Goal: Register for event/course

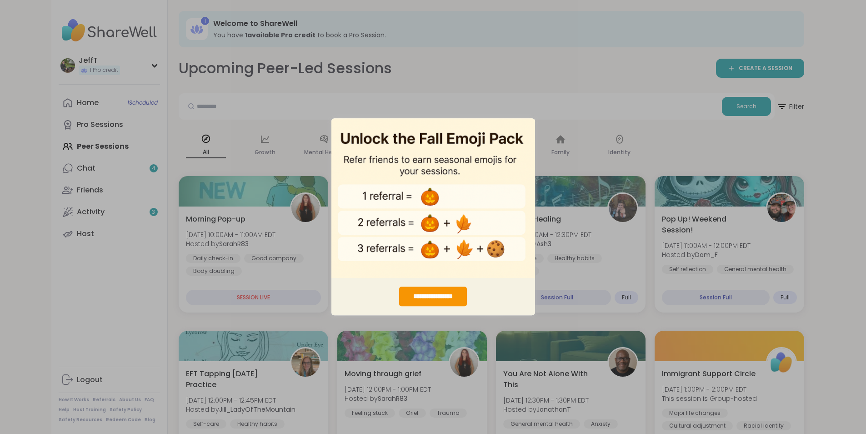
click at [597, 31] on div "**********" at bounding box center [433, 217] width 866 height 434
click at [432, 294] on div "**********" at bounding box center [433, 297] width 68 height 20
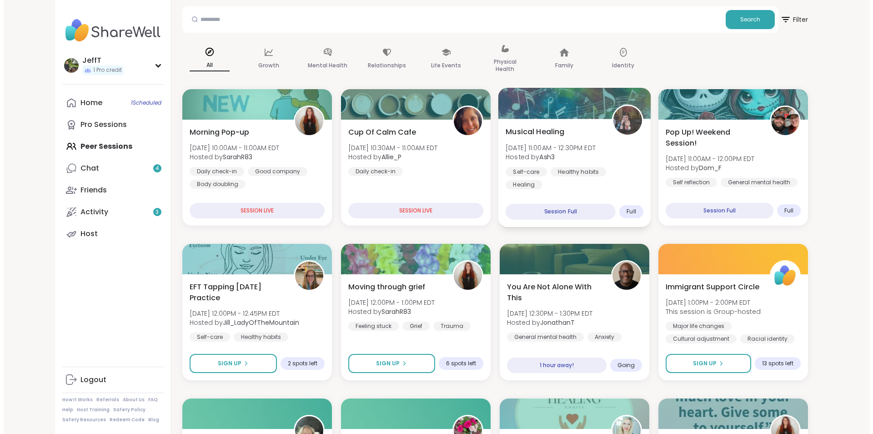
scroll to position [91, 0]
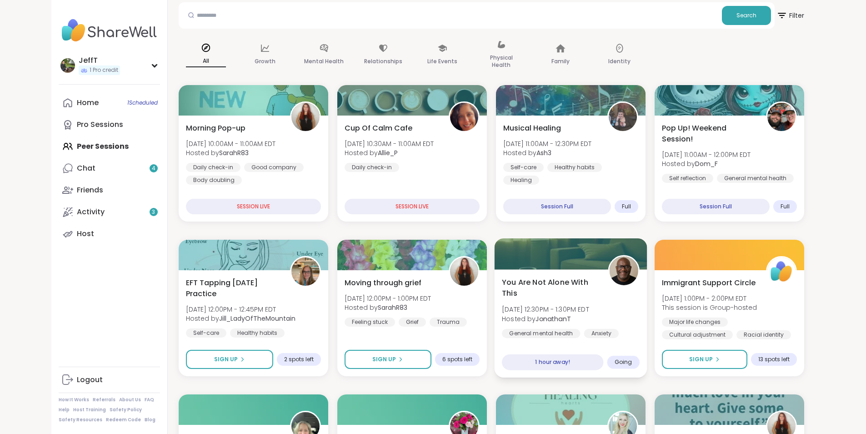
click at [632, 360] on span "Going" at bounding box center [623, 361] width 18 height 7
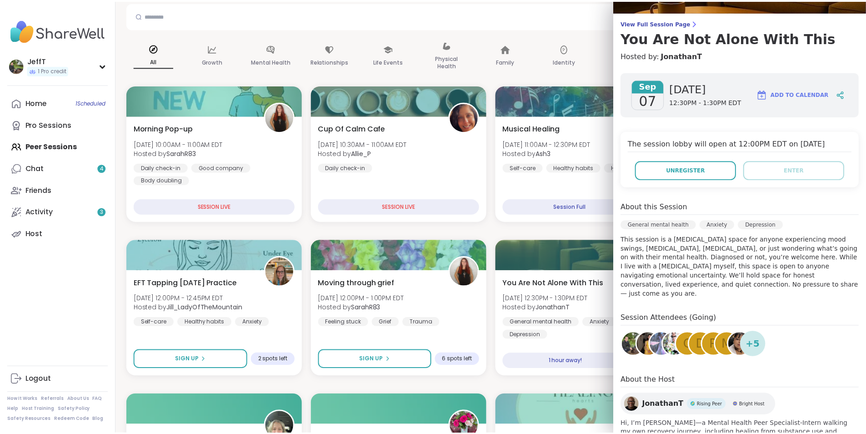
scroll to position [0, 0]
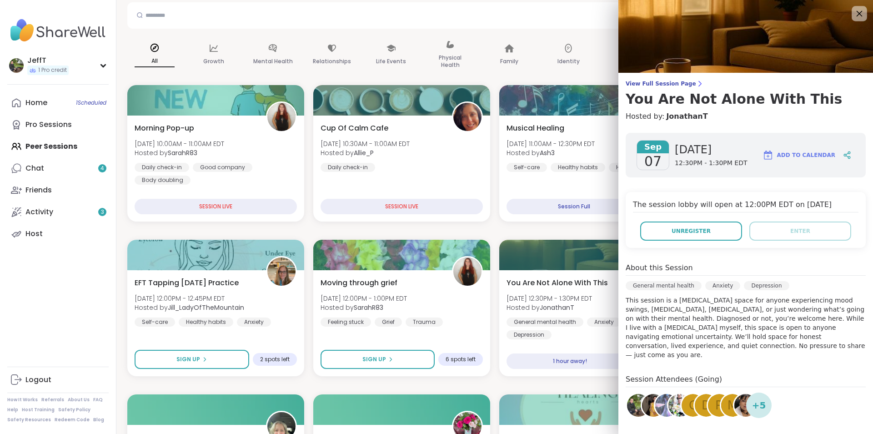
click at [857, 12] on icon at bounding box center [860, 14] width 6 height 6
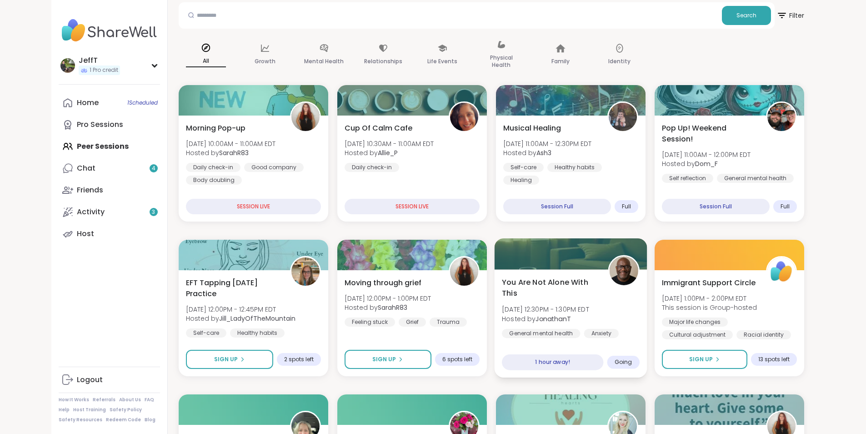
click at [639, 307] on div "You Are Not Alone With This Sun, Sep 07 | 12:30PM - 1:30PM EDT Hosted by Jonath…" at bounding box center [571, 313] width 138 height 74
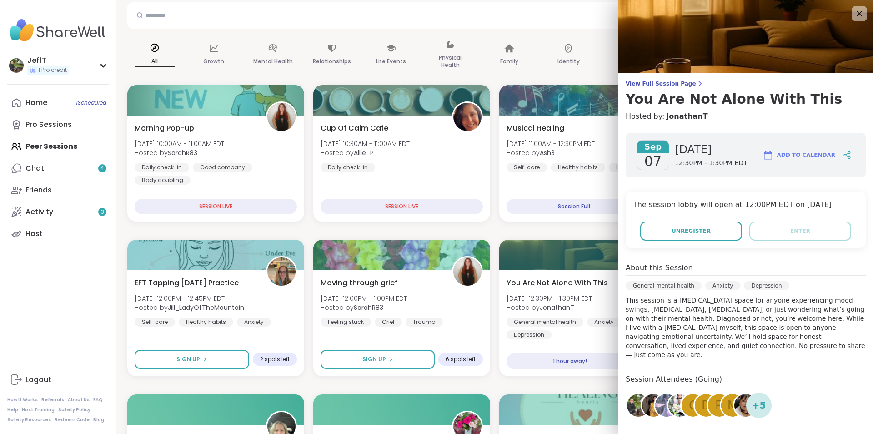
drag, startPoint x: 845, startPoint y: 11, endPoint x: 847, endPoint y: 20, distance: 9.7
click at [854, 11] on icon at bounding box center [859, 13] width 11 height 11
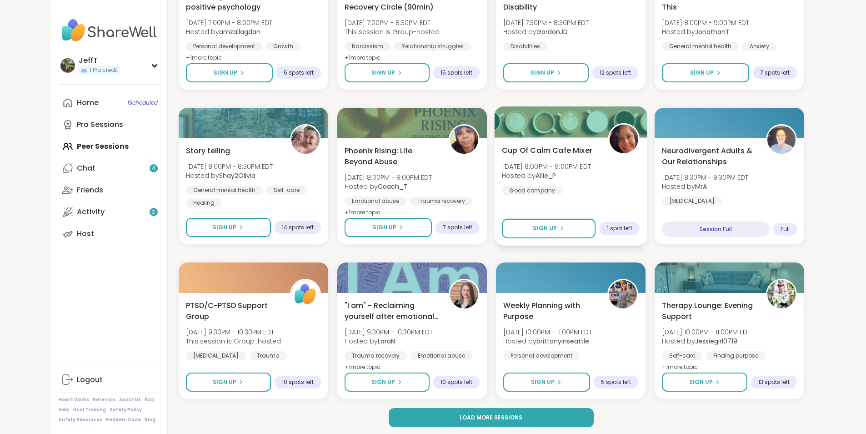
scroll to position [1153, 0]
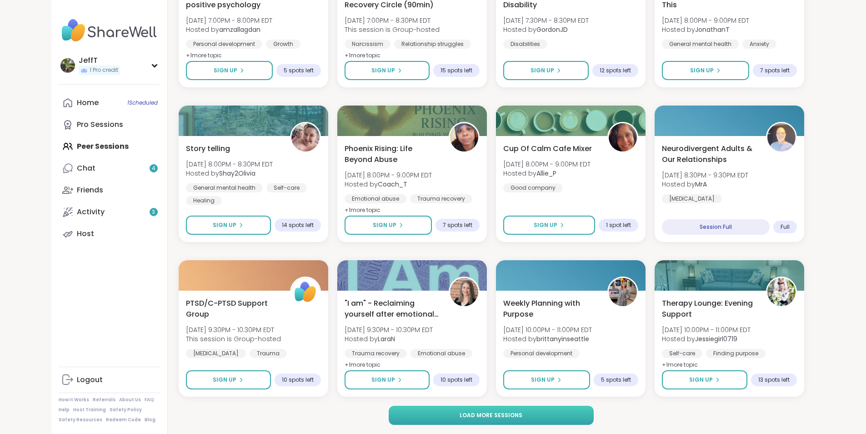
click at [500, 412] on span "Load more sessions" at bounding box center [491, 415] width 63 height 8
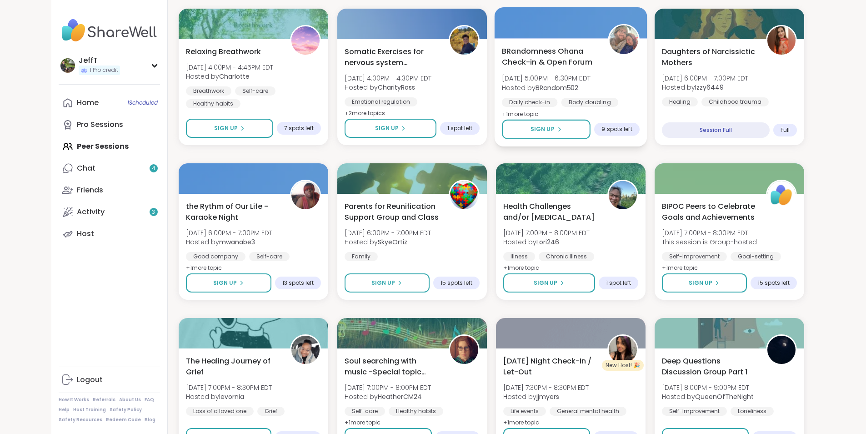
scroll to position [2544, 0]
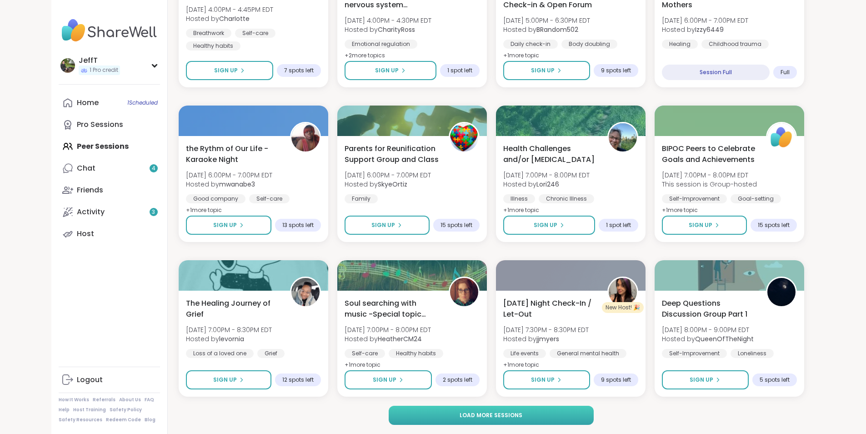
click at [521, 411] on span "Load more sessions" at bounding box center [491, 415] width 63 height 8
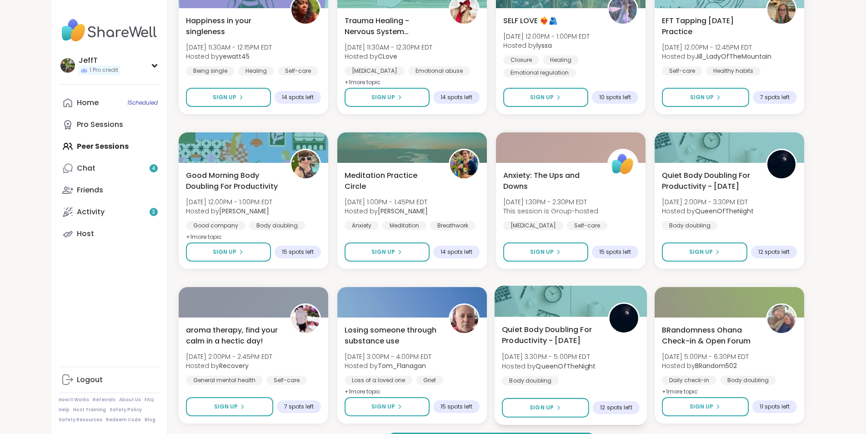
scroll to position [3936, 0]
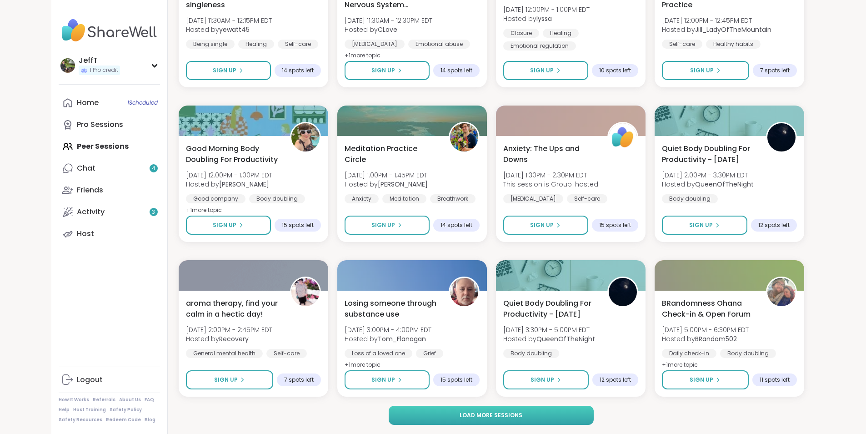
click at [465, 412] on span "Load more sessions" at bounding box center [491, 415] width 63 height 8
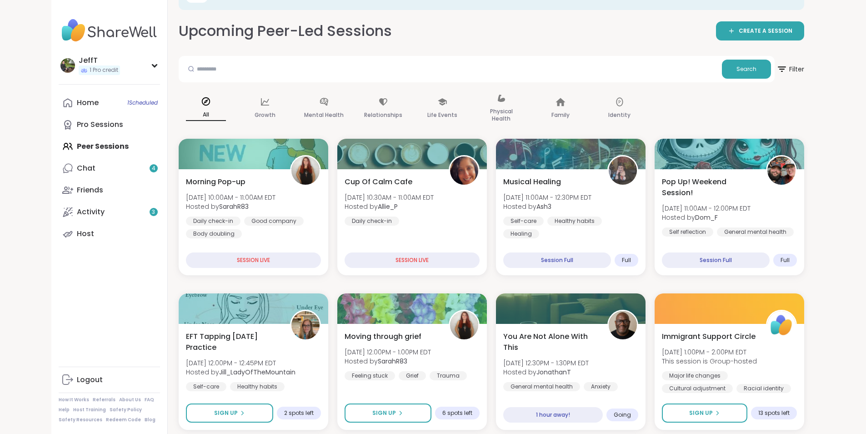
scroll to position [91, 0]
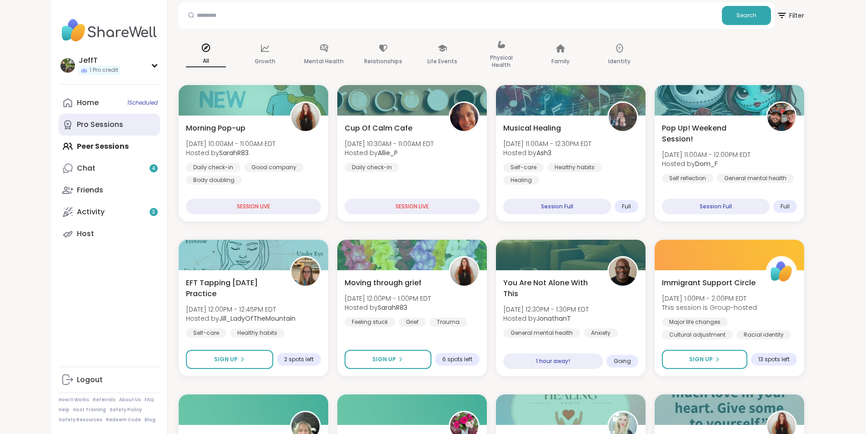
click at [77, 123] on div "Pro Sessions" at bounding box center [100, 125] width 46 height 10
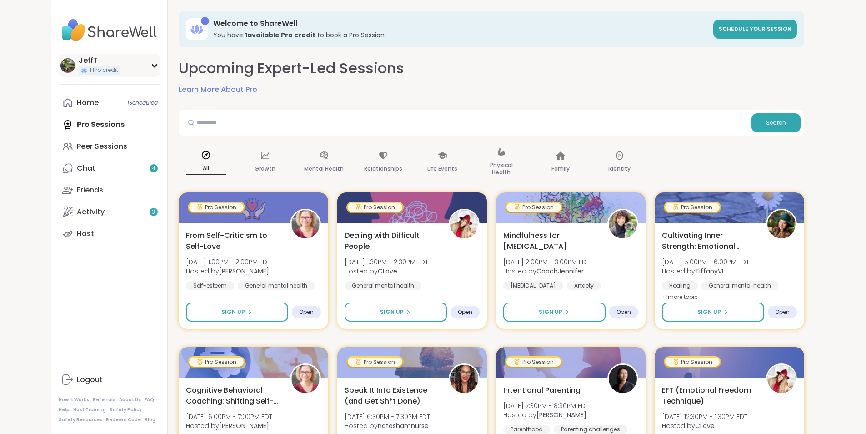
click at [99, 63] on div "JeffT 1 Pro credit" at bounding box center [109, 65] width 101 height 23
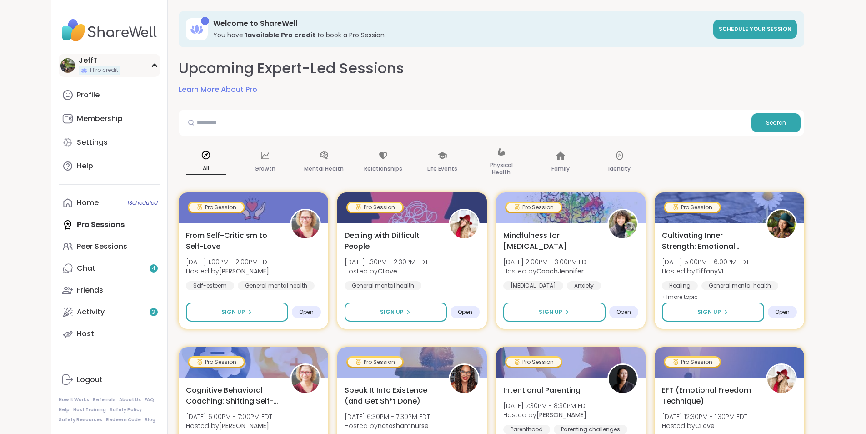
click at [99, 63] on div "JeffT 1 Pro credit" at bounding box center [109, 65] width 101 height 23
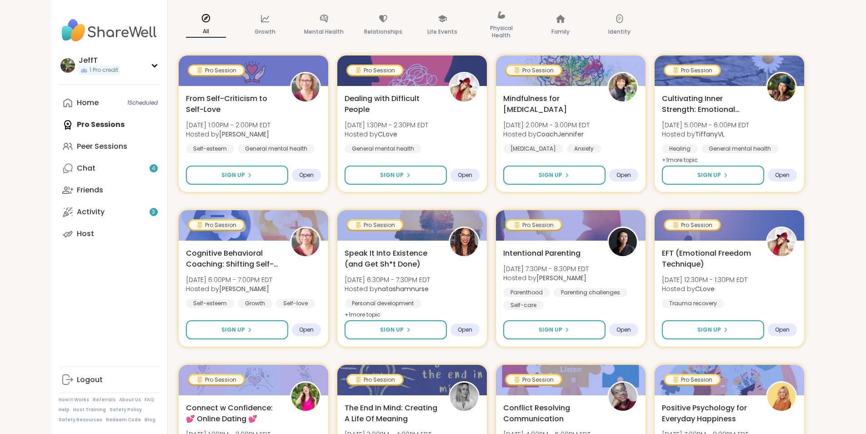
scroll to position [136, 0]
click at [77, 145] on div "Peer Sessions" at bounding box center [102, 146] width 50 height 10
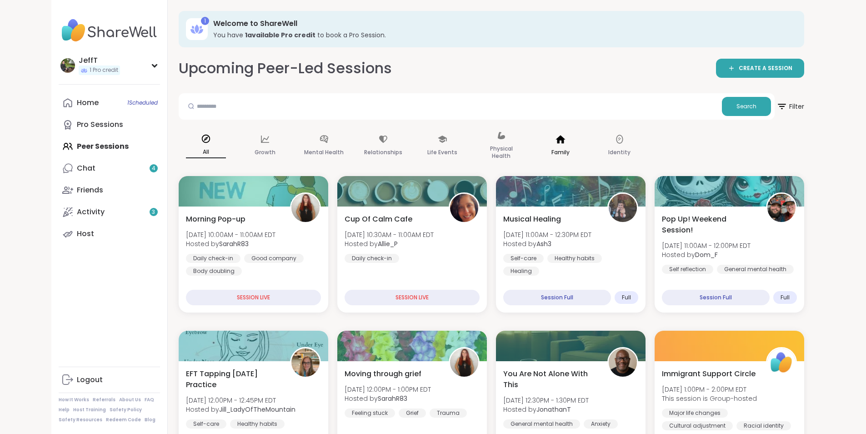
click at [533, 145] on div "Family" at bounding box center [560, 145] width 55 height 45
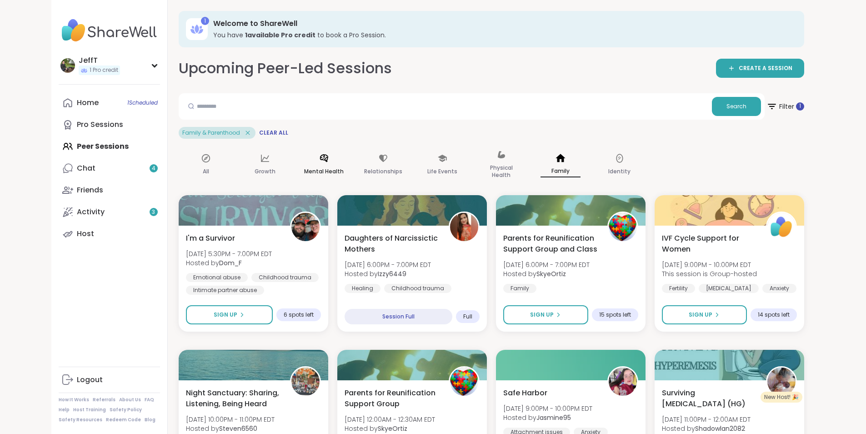
click at [304, 166] on p "Mental Health" at bounding box center [324, 171] width 40 height 11
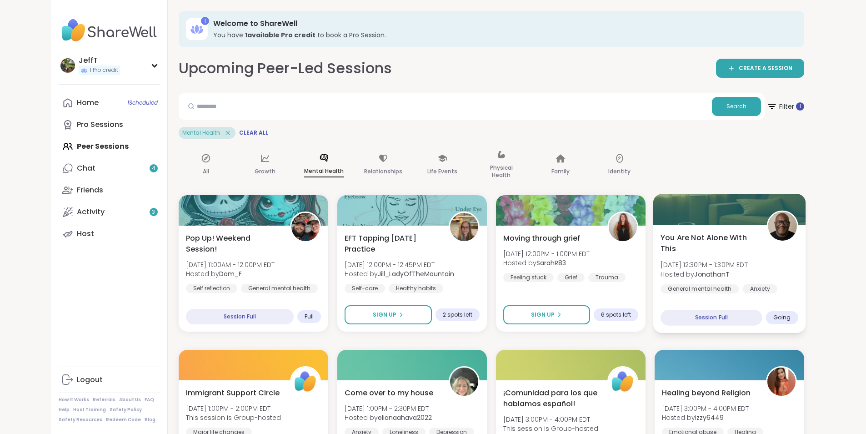
click at [745, 221] on div at bounding box center [729, 209] width 153 height 31
